Goal: Book appointment/travel/reservation

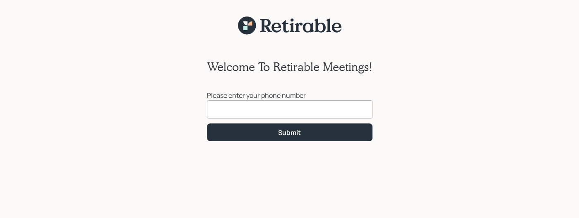
click at [220, 110] on input at bounding box center [289, 110] width 165 height 18
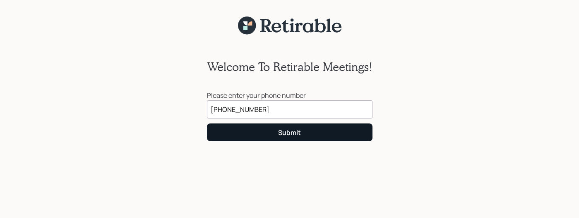
type input "[PHONE_NUMBER]"
click at [263, 132] on button "Submit" at bounding box center [289, 133] width 165 height 18
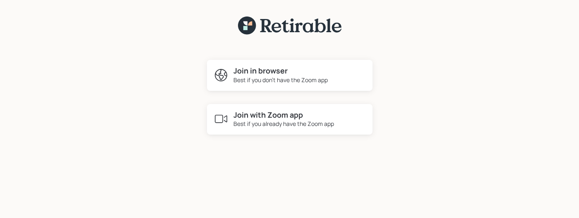
click at [259, 120] on div "Best if you already have the Zoom app" at bounding box center [283, 124] width 101 height 9
